Goal: Transaction & Acquisition: Purchase product/service

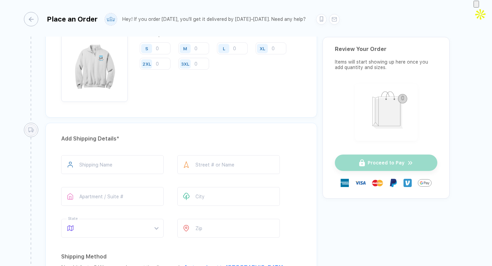
scroll to position [368, 0]
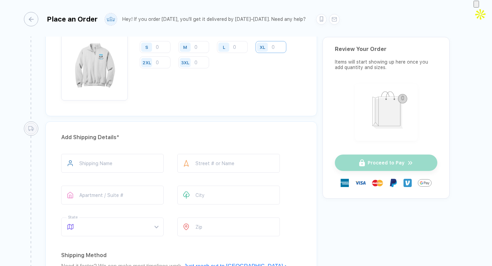
click at [271, 45] on input "number" at bounding box center [270, 47] width 31 height 12
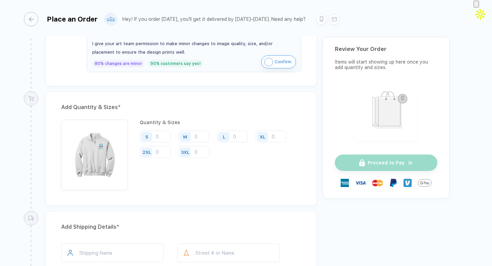
scroll to position [275, 0]
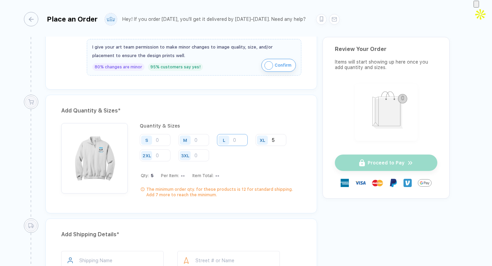
type input "5"
click at [236, 141] on input "number" at bounding box center [232, 140] width 31 height 12
type input "6"
click at [203, 137] on input "number" at bounding box center [193, 140] width 31 height 12
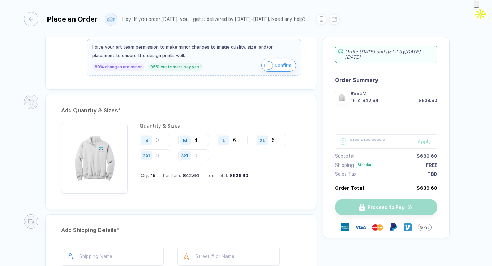
type input "4"
click at [184, 134] on div "M" at bounding box center [186, 140] width 16 height 12
click at [163, 139] on input "number" at bounding box center [155, 140] width 31 height 12
type input "2"
click at [162, 154] on input "number" at bounding box center [155, 155] width 31 height 12
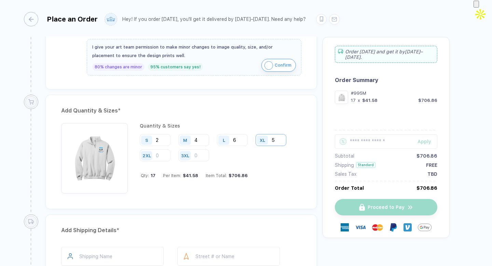
click at [279, 140] on input "5" at bounding box center [270, 140] width 31 height 12
type input "10"
drag, startPoint x: 239, startPoint y: 141, endPoint x: 215, endPoint y: 141, distance: 24.6
click at [216, 141] on div "S 2 M 4 L 6 XL 10 2XL 3XL" at bounding box center [221, 148] width 162 height 28
type input "10"
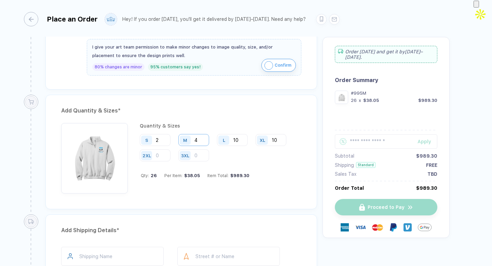
click at [202, 139] on input "4" at bounding box center [193, 140] width 31 height 12
type input "10"
click at [165, 142] on input "2" at bounding box center [155, 140] width 31 height 12
type input "3"
click at [261, 158] on div "S 3 M 10 L 10 XL 10 2XL 3XL" at bounding box center [221, 148] width 162 height 28
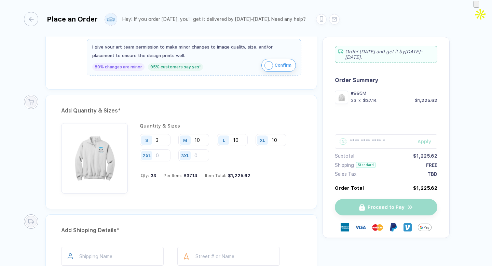
drag, startPoint x: 204, startPoint y: 139, endPoint x: 184, endPoint y: 139, distance: 20.2
click at [184, 139] on div "M 10" at bounding box center [193, 140] width 31 height 12
click at [239, 139] on input "10" at bounding box center [232, 140] width 31 height 12
type input "1"
type input "30"
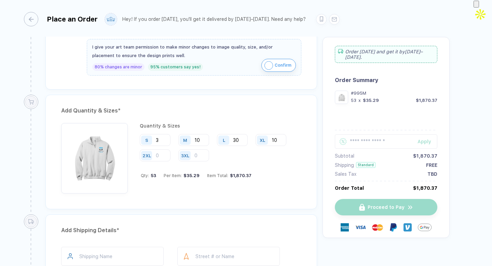
click at [292, 164] on div "Quantity & Sizes S 3 M 10 L 30 XL 10 2XL 3XL Qty: 53 Per Item: $35.29 Item Tota…" at bounding box center [221, 158] width 162 height 70
click at [277, 139] on input "10" at bounding box center [270, 140] width 31 height 12
type input "1"
type input "5"
click at [282, 153] on div "S 3 M 10 L 30 XL 5 2XL 3XL" at bounding box center [221, 148] width 162 height 28
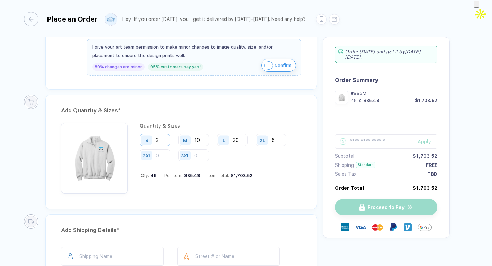
click at [160, 141] on input "3" at bounding box center [155, 140] width 31 height 12
type input "4"
click at [287, 155] on div "S 4 M 10 L 30 XL 5 2XL 3XL" at bounding box center [221, 148] width 162 height 28
click at [161, 140] on input "4" at bounding box center [155, 140] width 31 height 12
type input "5"
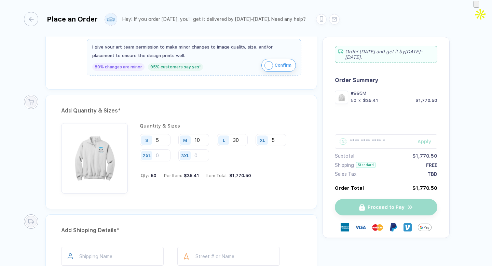
click at [277, 159] on div "S 5 M 10 L 30 XL 5 2XL 3XL" at bounding box center [221, 148] width 162 height 28
drag, startPoint x: 202, startPoint y: 138, endPoint x: 195, endPoint y: 140, distance: 7.5
click at [195, 140] on input "10" at bounding box center [193, 140] width 31 height 12
type input "20"
click at [290, 183] on div "Quantity & Sizes S 5 M 20 L 30 XL 5 2XL 3XL Qty: 60 Per Item: $35.06 Item Total…" at bounding box center [221, 158] width 162 height 70
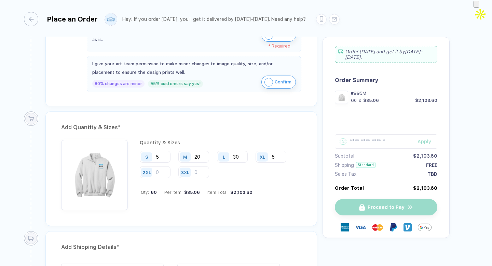
scroll to position [256, 0]
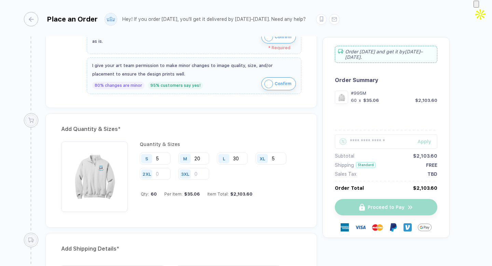
drag, startPoint x: 204, startPoint y: 158, endPoint x: 194, endPoint y: 157, distance: 10.0
click at [194, 157] on div "M 20" at bounding box center [193, 158] width 31 height 12
click at [240, 161] on input "30" at bounding box center [232, 158] width 31 height 12
click at [287, 185] on div "Quantity & Sizes S 5 M 20 L 35 XL 5 2XL 3XL Qty: 65 Per Item: $34.93 Item Total…" at bounding box center [221, 176] width 162 height 70
click at [241, 158] on input "35" at bounding box center [232, 158] width 31 height 12
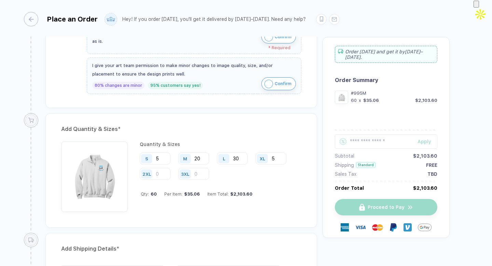
type input "30"
click at [239, 174] on div "S 5 M 20 L 30 XL 5 2XL 3XL" at bounding box center [221, 166] width 162 height 28
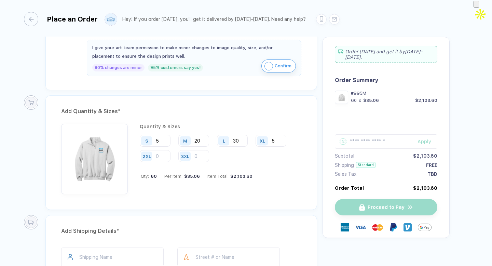
scroll to position [275, 0]
click at [159, 138] on input "5" at bounding box center [155, 140] width 31 height 12
click at [202, 139] on input "20" at bounding box center [193, 140] width 31 height 12
click at [276, 138] on input "5" at bounding box center [270, 140] width 31 height 12
type input "10"
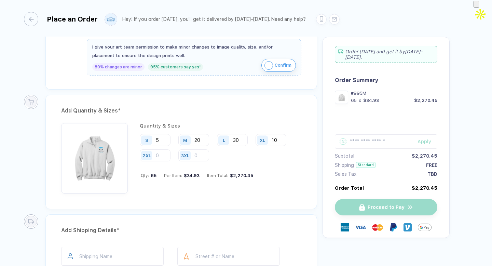
click at [285, 178] on div "Quantity & Sizes S 5 M 20 L 30 XL 10 2XL 3XL Qty: 65 Per Item: $34.93 Item Tota…" at bounding box center [221, 158] width 162 height 70
click at [162, 138] on input "5" at bounding box center [155, 140] width 31 height 12
type input "10"
click at [284, 195] on div "Quantity & Sizes S 10 M 20 L 30 XL 10 2XL 3XL Qty: 70 Per Item: $34.82 Item Tot…" at bounding box center [181, 160] width 240 height 74
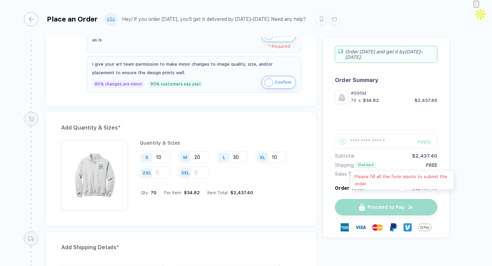
scroll to position [258, 0]
click at [389, 135] on input "text" at bounding box center [386, 141] width 102 height 14
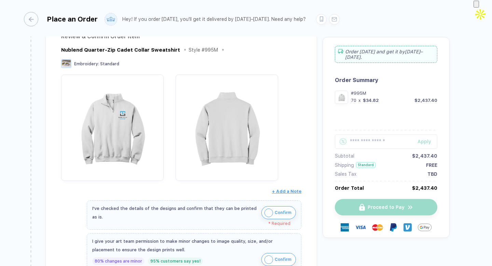
scroll to position [0, 0]
